Goal: Task Accomplishment & Management: Complete application form

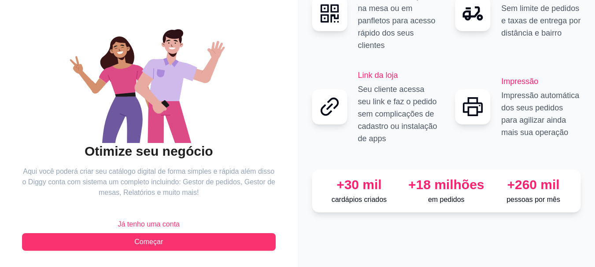
scroll to position [68, 0]
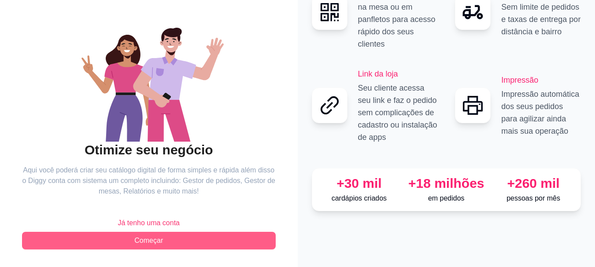
click at [173, 238] on button "Começar" at bounding box center [149, 241] width 254 height 18
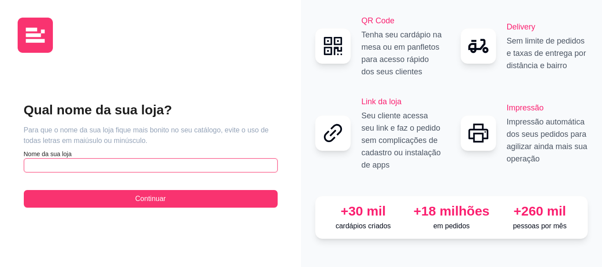
click at [93, 162] on input "text" at bounding box center [151, 166] width 254 height 14
type input "D"
type input "c"
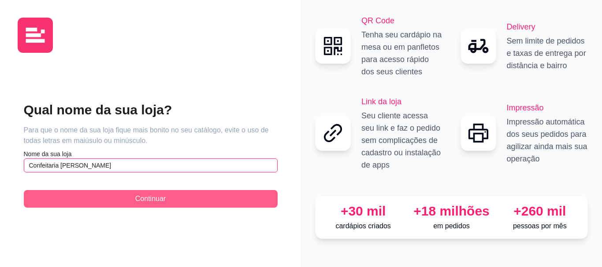
type input "Confeitaria [PERSON_NAME]"
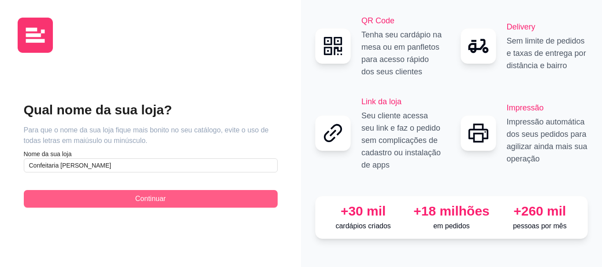
click at [133, 199] on button "Continuar" at bounding box center [151, 199] width 254 height 18
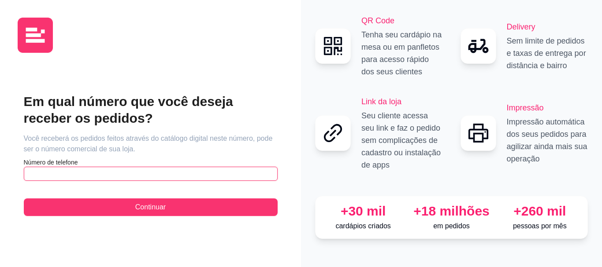
click at [74, 178] on input "text" at bounding box center [151, 174] width 254 height 14
paste input "[PHONE_NUMBER]"
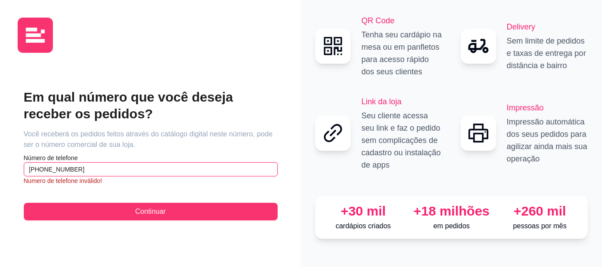
drag, startPoint x: 39, startPoint y: 174, endPoint x: 0, endPoint y: 169, distance: 39.5
click at [0, 169] on div "Em qual número que você deseja receber os pedidos? Você receberá os pedidos fei…" at bounding box center [150, 133] width 301 height 267
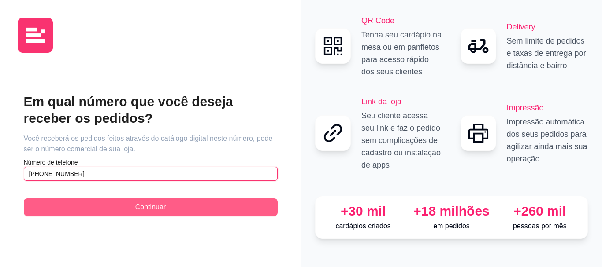
type input "[PHONE_NUMBER]"
click at [85, 208] on button "Continuar" at bounding box center [151, 208] width 254 height 18
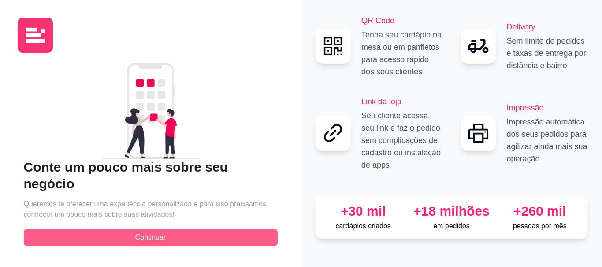
click at [133, 229] on button "Continuar" at bounding box center [151, 238] width 254 height 18
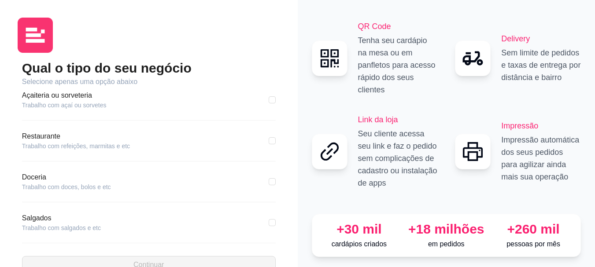
scroll to position [176, 0]
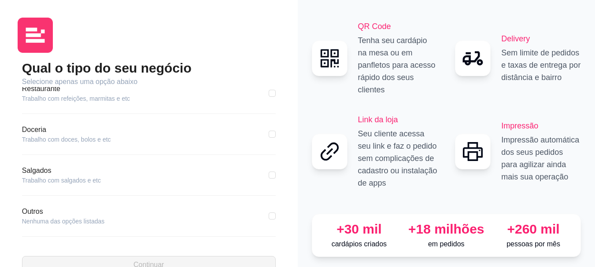
click at [62, 139] on article "Trabalho com doces, bolos e etc" at bounding box center [66, 139] width 89 height 9
click at [45, 144] on article "Trabalho com doces, bolos e etc" at bounding box center [66, 139] width 89 height 9
click at [269, 133] on input "checkbox" at bounding box center [272, 134] width 7 height 7
checkbox input "true"
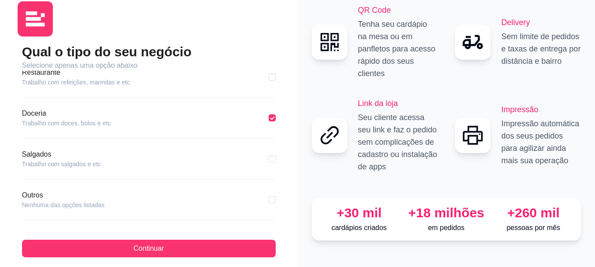
scroll to position [24, 0]
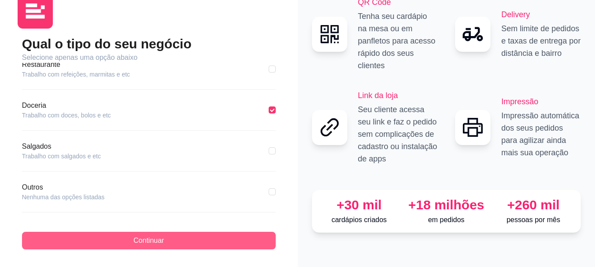
click at [195, 242] on button "Continuar" at bounding box center [149, 241] width 254 height 18
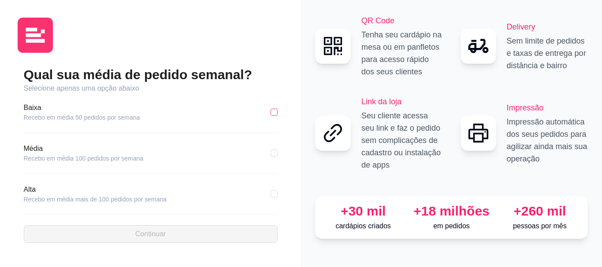
click at [273, 111] on input "checkbox" at bounding box center [274, 112] width 7 height 7
checkbox input "true"
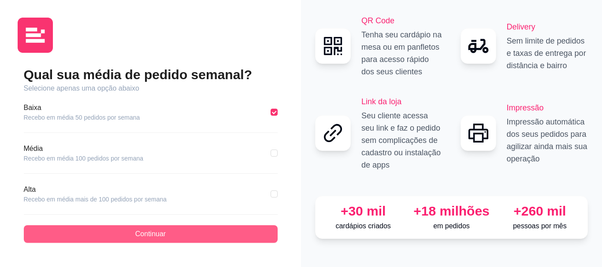
click at [185, 234] on button "Continuar" at bounding box center [151, 235] width 254 height 18
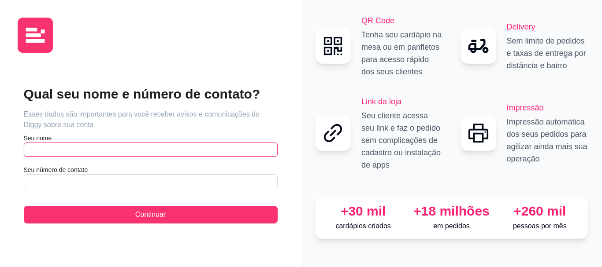
click at [72, 146] on input "text" at bounding box center [151, 150] width 254 height 14
type input "[PERSON_NAME]"
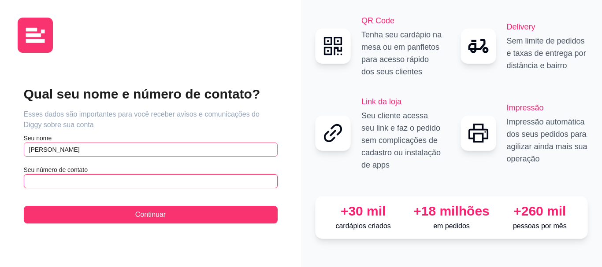
paste input "[PHONE_NUMBER]"
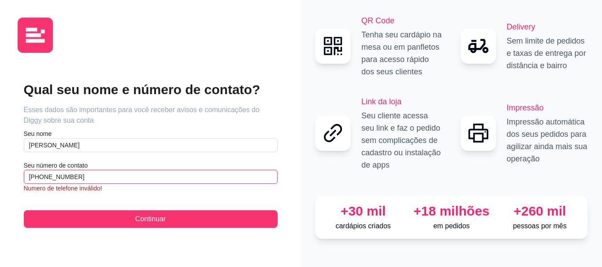
drag, startPoint x: 37, startPoint y: 175, endPoint x: 0, endPoint y: 178, distance: 37.6
click at [0, 178] on div "Qual seu nome e número de contato? Esses dados são importantes para você recebe…" at bounding box center [150, 133] width 301 height 267
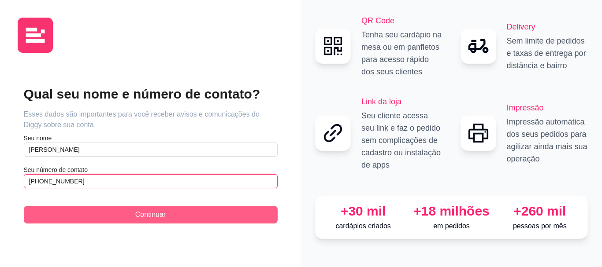
type input "[PHONE_NUMBER]"
click at [79, 209] on button "Continuar" at bounding box center [151, 215] width 254 height 18
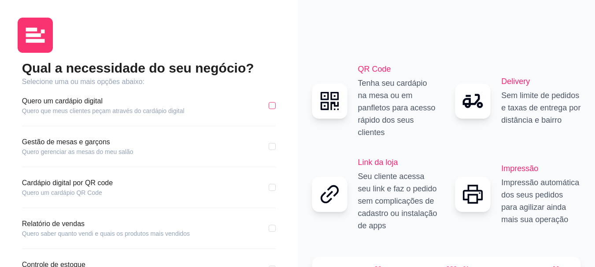
click at [270, 107] on input "checkbox" at bounding box center [272, 105] width 7 height 7
checkbox input "true"
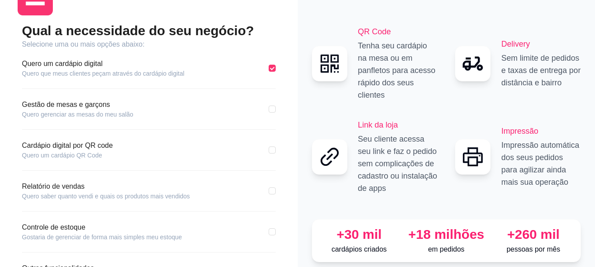
scroll to position [88, 0]
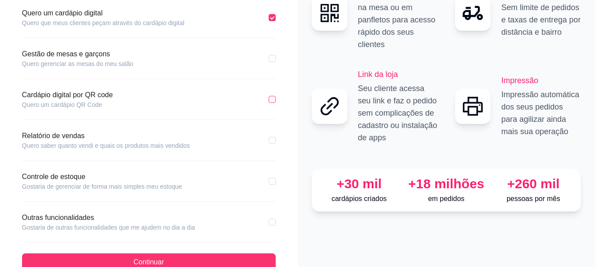
click at [271, 100] on input "checkbox" at bounding box center [272, 99] width 7 height 7
checkbox input "true"
click at [276, 140] on div "Qual a necessidade do seu negócio? Selecione uma ou mais opções abaixo: Quero u…" at bounding box center [149, 122] width 263 height 300
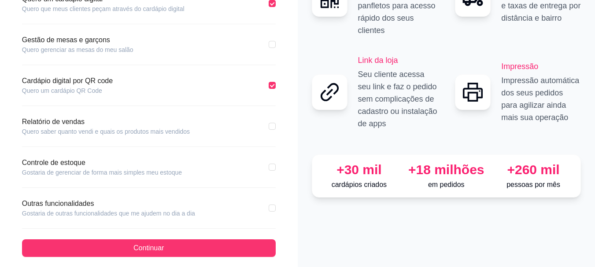
scroll to position [110, 0]
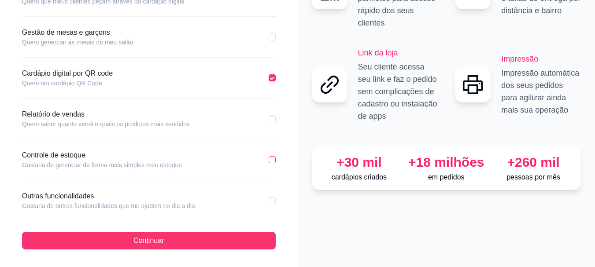
click at [274, 161] on input "checkbox" at bounding box center [272, 159] width 7 height 7
checkbox input "true"
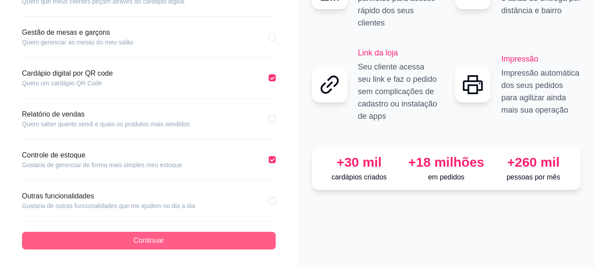
click at [226, 240] on button "Continuar" at bounding box center [149, 241] width 254 height 18
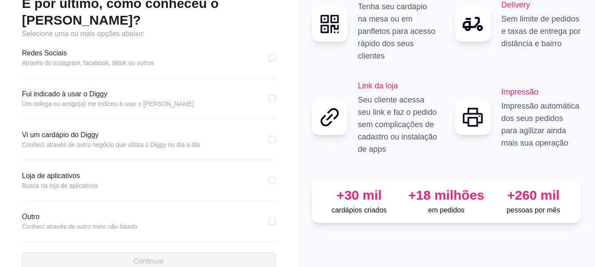
scroll to position [69, 0]
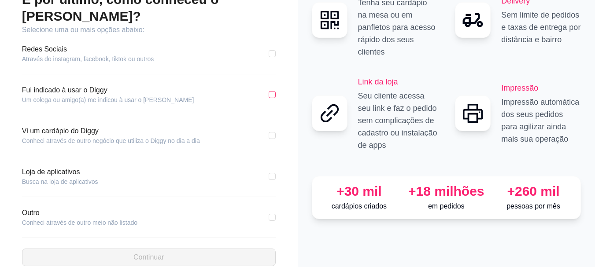
click at [272, 91] on input "checkbox" at bounding box center [272, 94] width 7 height 7
checkbox input "true"
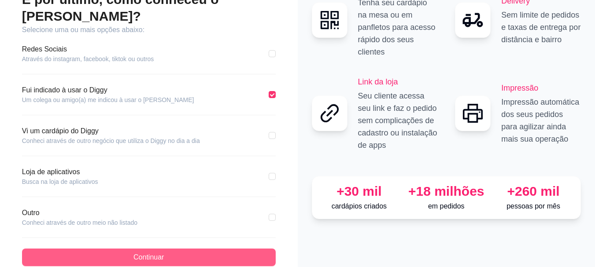
click at [133, 249] on button "Continuar" at bounding box center [149, 258] width 254 height 18
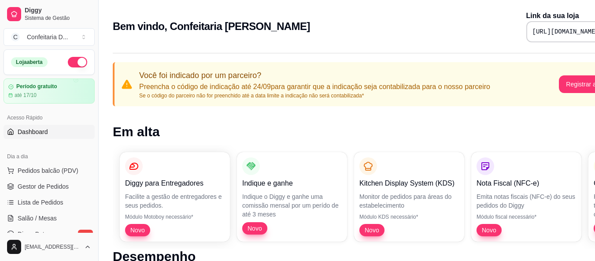
scroll to position [0, 40]
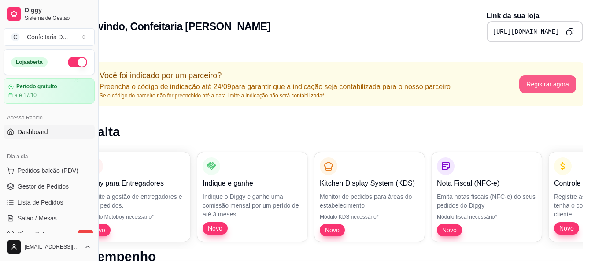
click at [544, 85] on button "Registrar agora" at bounding box center [548, 84] width 57 height 18
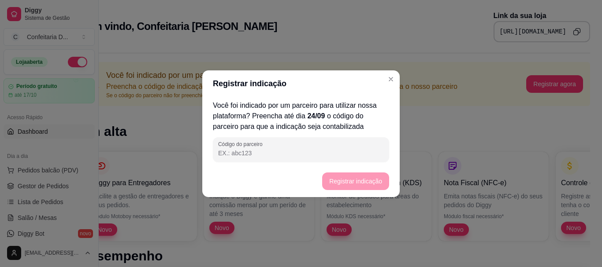
click at [241, 157] on input "Código do parceiro" at bounding box center [301, 153] width 166 height 9
paste input "8a2864"
type input "8a2864"
click at [347, 179] on button "Registrar indicação" at bounding box center [355, 182] width 67 height 18
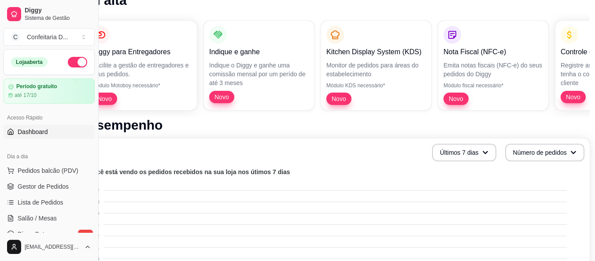
scroll to position [132, 33]
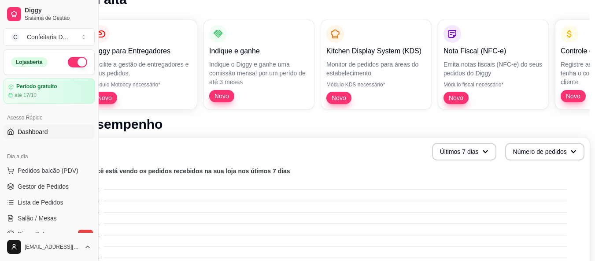
click at [70, 63] on button "button" at bounding box center [77, 62] width 19 height 11
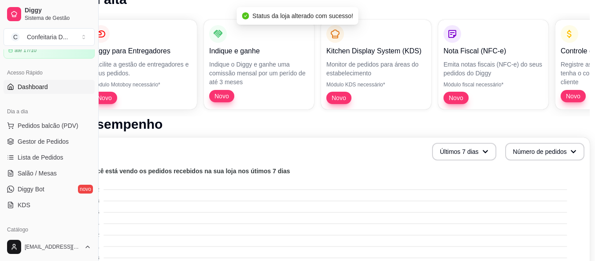
scroll to position [88, 0]
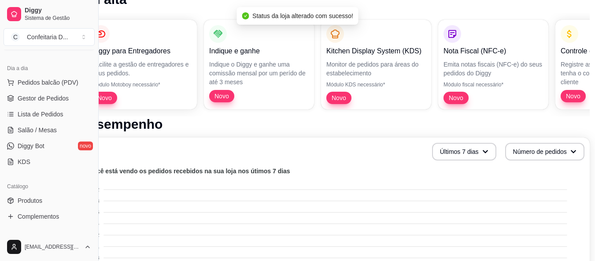
click at [199, 120] on h1 "Desempenho" at bounding box center [335, 124] width 510 height 16
click at [253, 130] on h1 "Desempenho" at bounding box center [335, 124] width 510 height 16
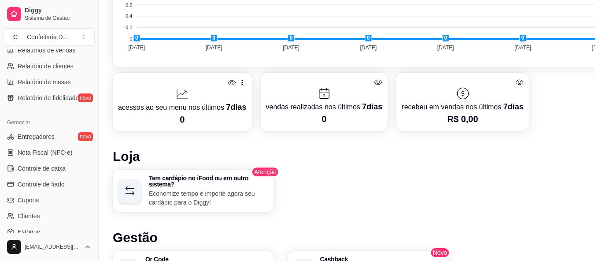
scroll to position [146, 0]
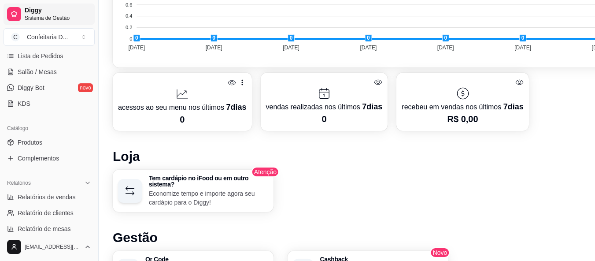
click at [18, 11] on div at bounding box center [14, 14] width 14 height 14
